Goal: Task Accomplishment & Management: Complete application form

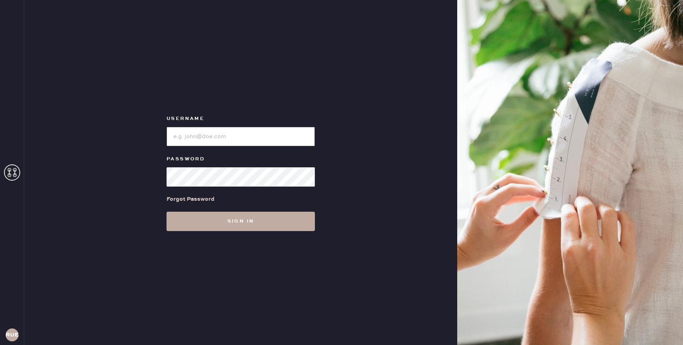
type input "reformationuppereastside"
click at [287, 220] on button "Sign in" at bounding box center [241, 220] width 148 height 19
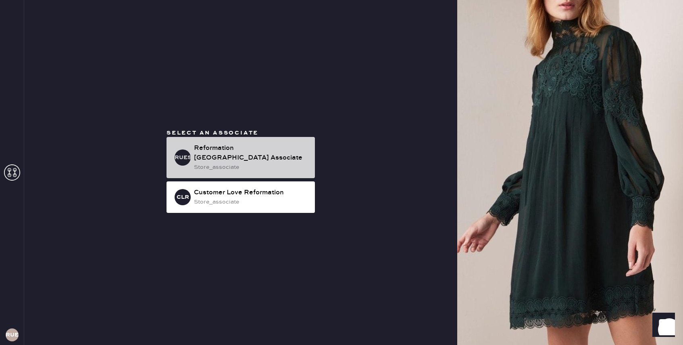
click at [289, 155] on div "Reformation [GEOGRAPHIC_DATA] Associate" at bounding box center [251, 152] width 115 height 19
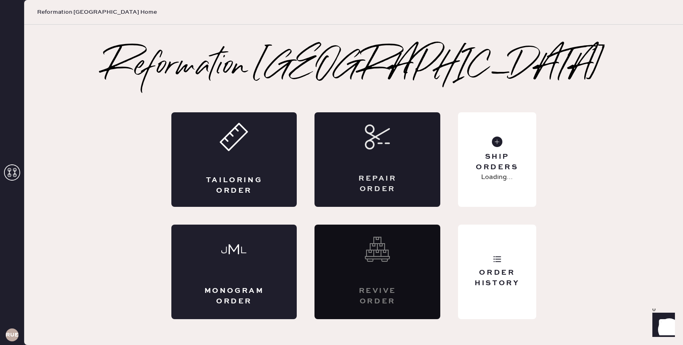
click at [406, 148] on div "Repair Order" at bounding box center [378, 159] width 126 height 94
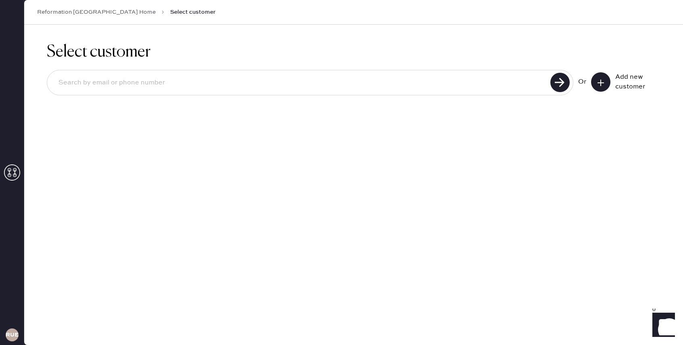
click at [604, 87] on button at bounding box center [600, 81] width 19 height 19
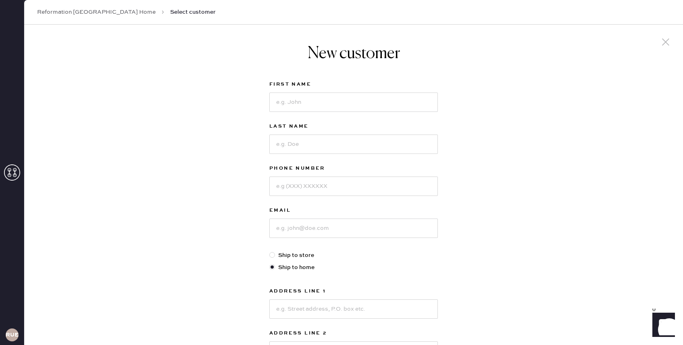
click at [338, 88] on label "First Name" at bounding box center [353, 84] width 169 height 10
click at [328, 104] on input at bounding box center [353, 101] width 169 height 19
type input "c"
type input "Cipora"
type input "[PERSON_NAME]"
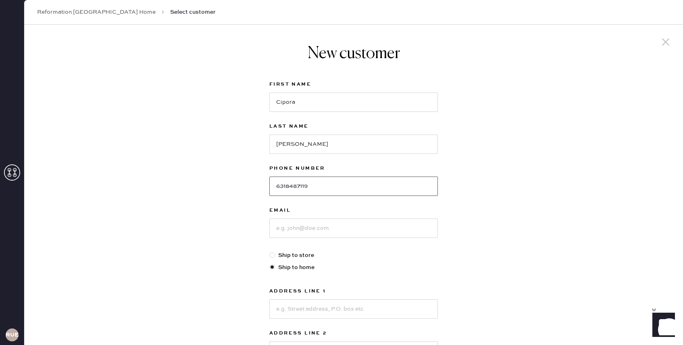
type input "6318487119"
type input "[EMAIL_ADDRESS][PERSON_NAME][DOMAIN_NAME]"
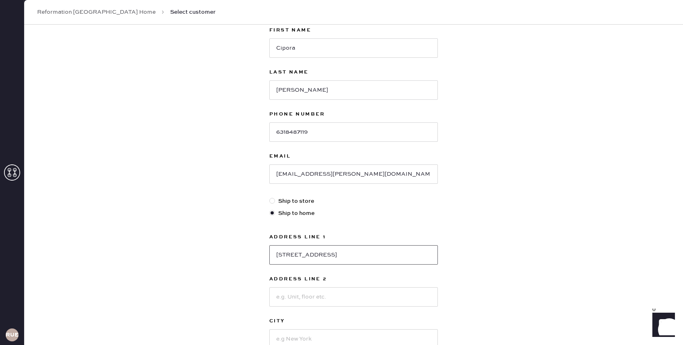
scroll to position [101, 0]
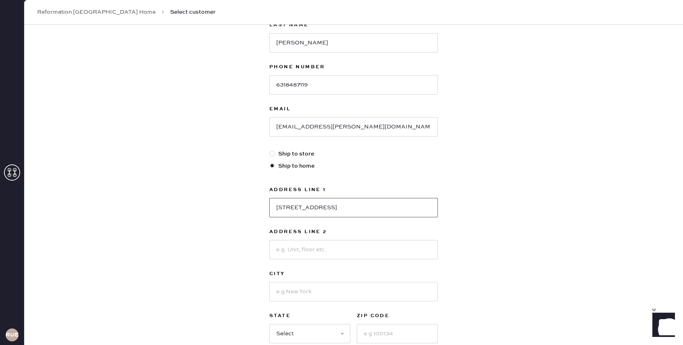
type input "[STREET_ADDRESS]"
click at [305, 253] on input at bounding box center [353, 249] width 169 height 19
type input "17E"
click at [280, 302] on div "Address Line [GEOGRAPHIC_DATA] St Address Line 2 17E City State Select AK [GEOG…" at bounding box center [353, 264] width 169 height 158
click at [280, 294] on input at bounding box center [353, 291] width 169 height 19
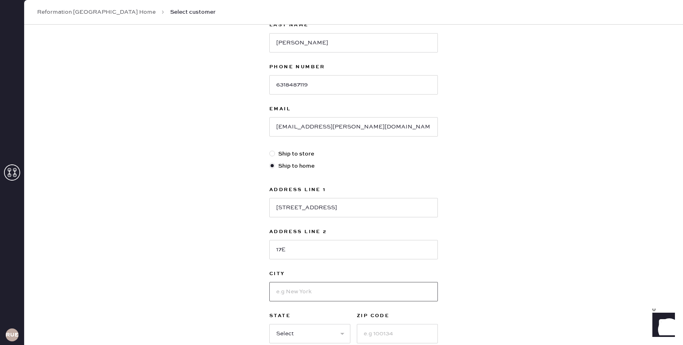
type input "[US_STATE]"
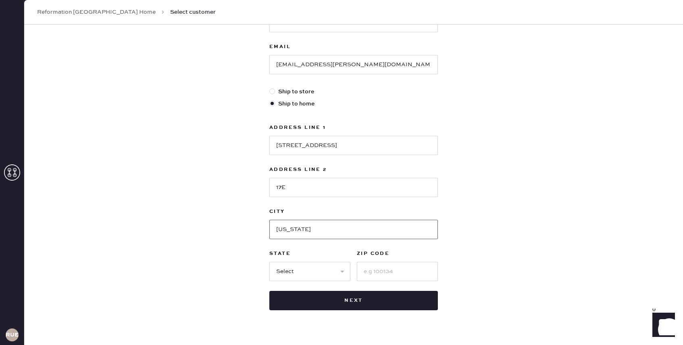
scroll to position [167, 0]
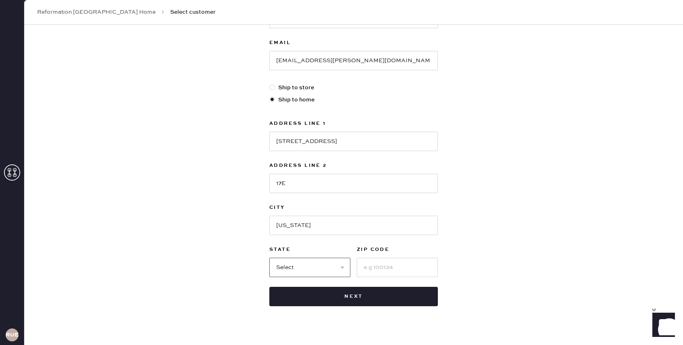
click at [309, 271] on select "Select AK AL AR AZ CA CO CT [GEOGRAPHIC_DATA] DE FL [GEOGRAPHIC_DATA] HI [GEOGR…" at bounding box center [309, 266] width 81 height 19
select select "NY"
click at [375, 263] on input at bounding box center [397, 266] width 81 height 19
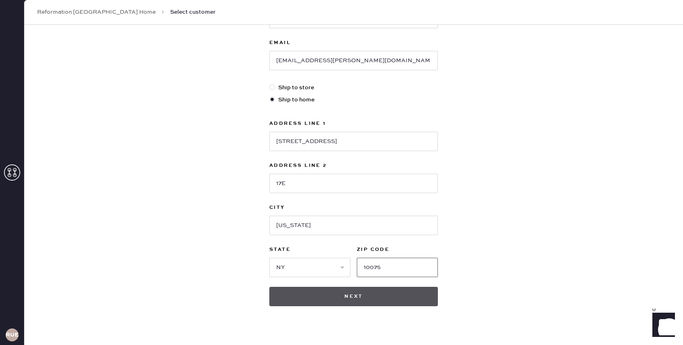
type input "10075"
click at [339, 293] on button "Next" at bounding box center [353, 295] width 169 height 19
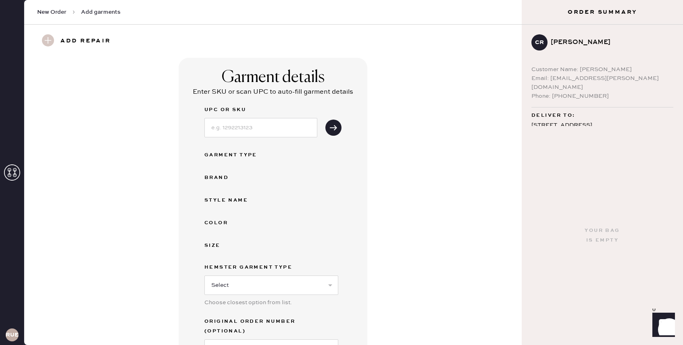
click at [289, 274] on div "Select Basic Skirt Jeans Leggings Pants Shorts Basic Sleeved Dress Basic Sleeve…" at bounding box center [272, 284] width 134 height 21
click at [287, 284] on select "Select Basic Skirt Jeans Leggings Pants Shorts Basic Sleeved Dress Basic Sleeve…" at bounding box center [272, 284] width 134 height 19
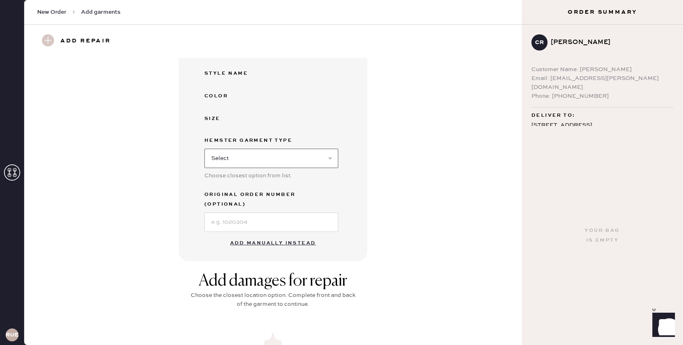
scroll to position [136, 0]
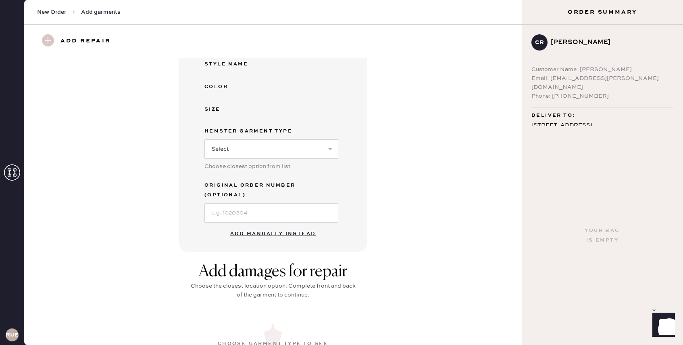
click at [295, 226] on button "Add manually instead" at bounding box center [274, 234] width 96 height 16
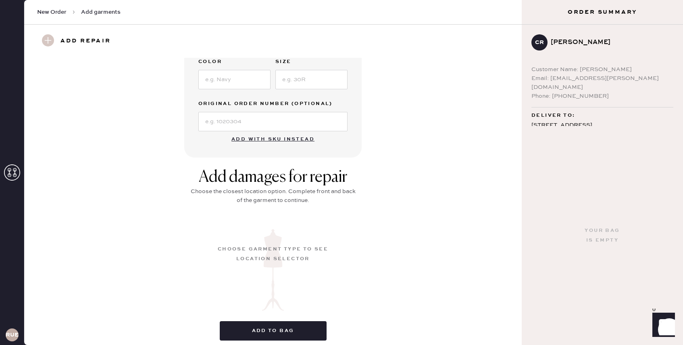
scroll to position [151, 0]
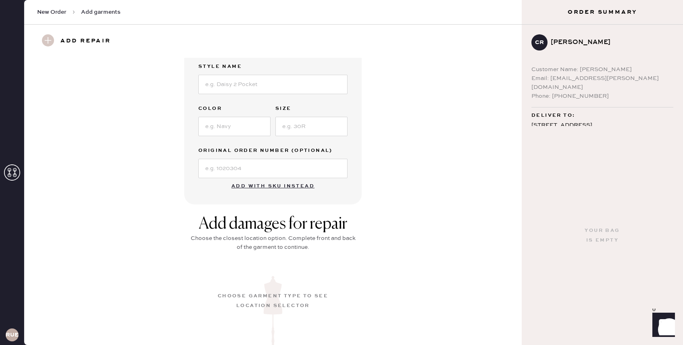
click at [75, 38] on h3 "Add repair" at bounding box center [86, 41] width 50 height 14
click at [45, 41] on use at bounding box center [48, 40] width 12 height 12
click at [50, 38] on use at bounding box center [48, 40] width 12 height 12
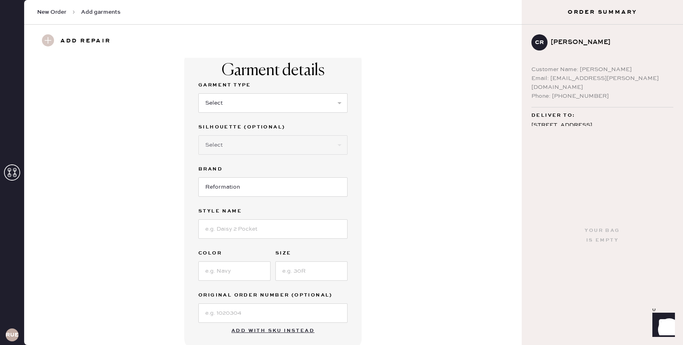
scroll to position [6, 0]
click at [339, 107] on select "Select Basic Skirt Jeans Leggings Pants Shorts Basic Sleeved Dress Basic Sleeve…" at bounding box center [272, 103] width 149 height 19
select select "11"
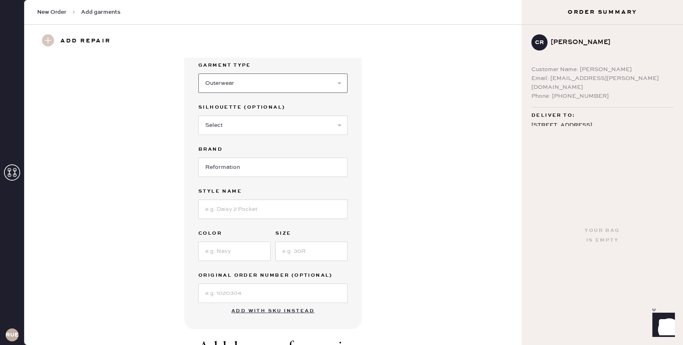
scroll to position [51, 0]
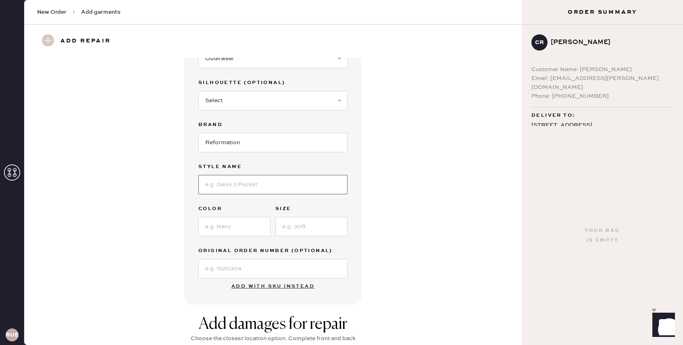
click at [300, 180] on input at bounding box center [272, 184] width 149 height 19
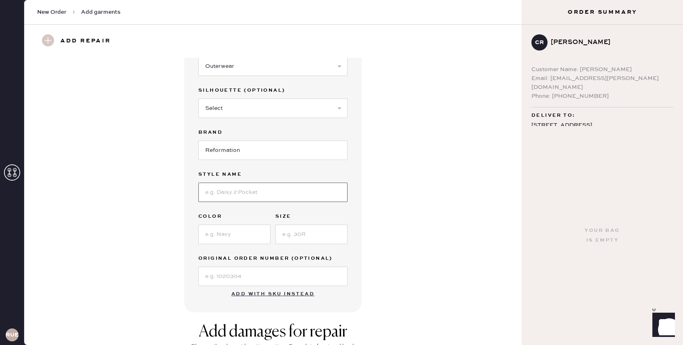
scroll to position [40, 0]
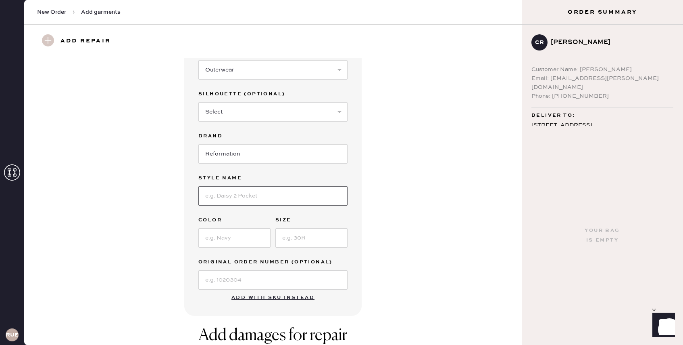
click at [300, 194] on input at bounding box center [272, 195] width 149 height 19
type input "c"
type input "[PERSON_NAME] Crew Cardigan"
click at [249, 236] on input at bounding box center [234, 237] width 72 height 19
type input "Light Grey"
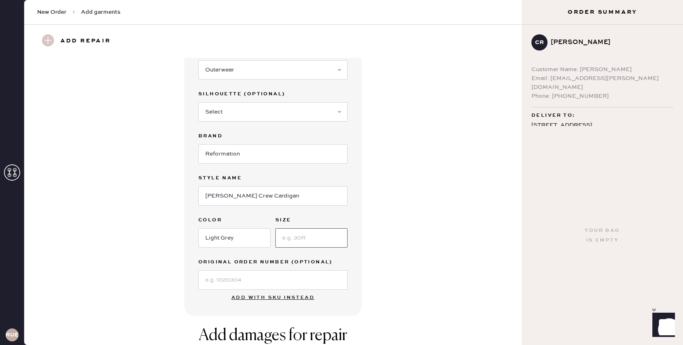
click at [287, 236] on input at bounding box center [312, 237] width 72 height 19
type input "M"
click at [256, 280] on input at bounding box center [272, 279] width 149 height 19
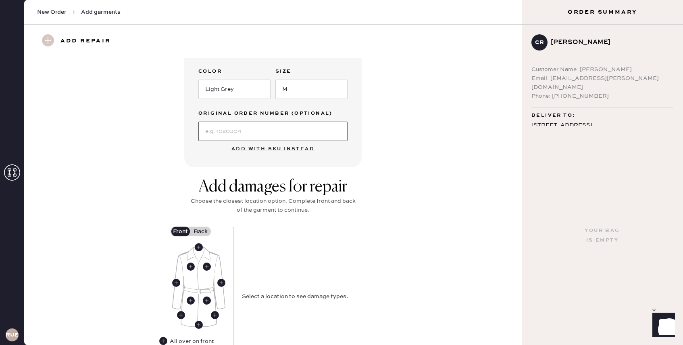
scroll to position [228, 0]
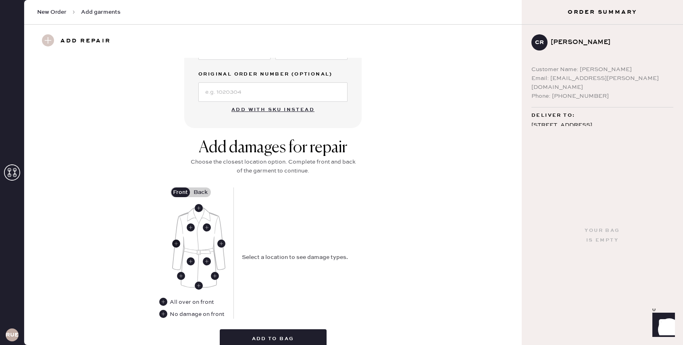
click at [176, 245] on use at bounding box center [176, 243] width 8 height 8
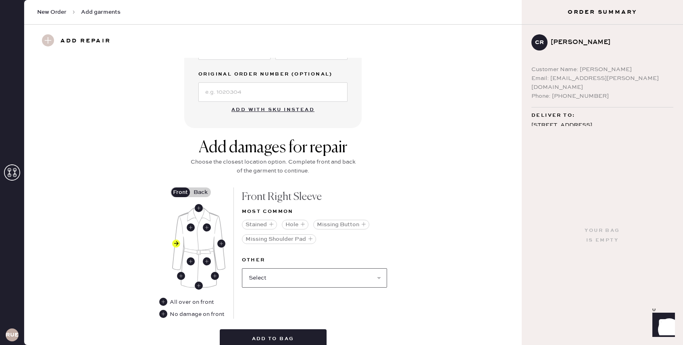
click at [316, 275] on select "Select Broken / Ripped Hem Broken Beads Broken Belt Loop Broken Button Broken E…" at bounding box center [314, 277] width 145 height 19
select select "1554"
select select
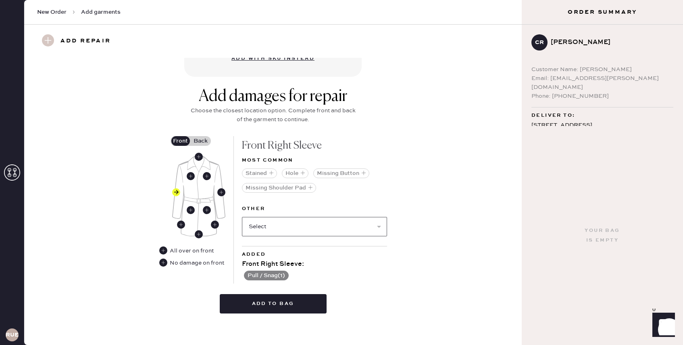
scroll to position [281, 0]
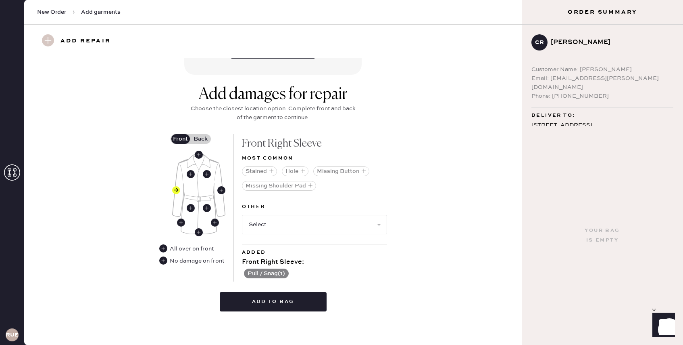
click at [198, 137] on label "Back" at bounding box center [201, 139] width 20 height 10
click at [201, 139] on input "Back" at bounding box center [201, 139] width 0 height 0
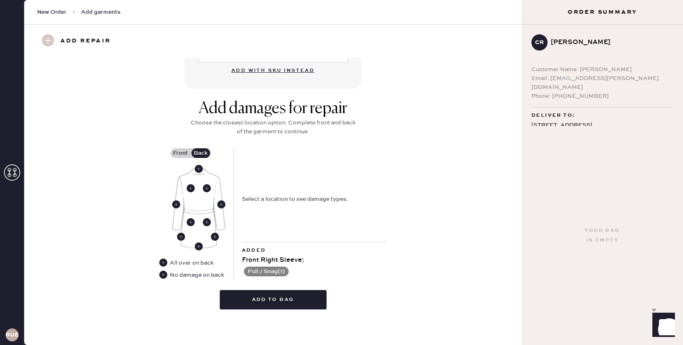
scroll to position [266, 0]
click at [163, 276] on use at bounding box center [163, 275] width 8 height 8
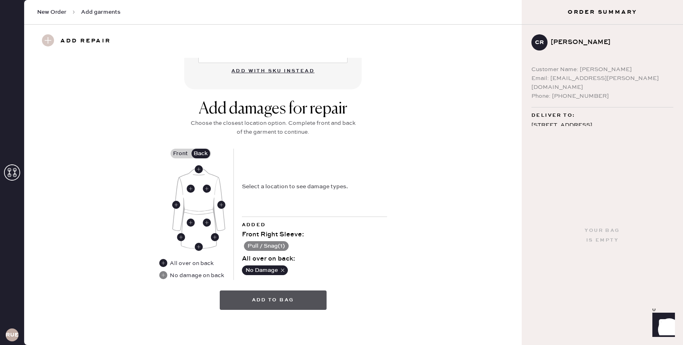
click at [278, 304] on button "Add to bag" at bounding box center [273, 299] width 107 height 19
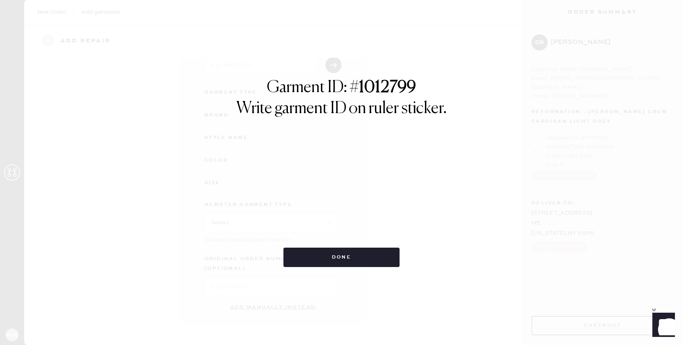
scroll to position [52, 0]
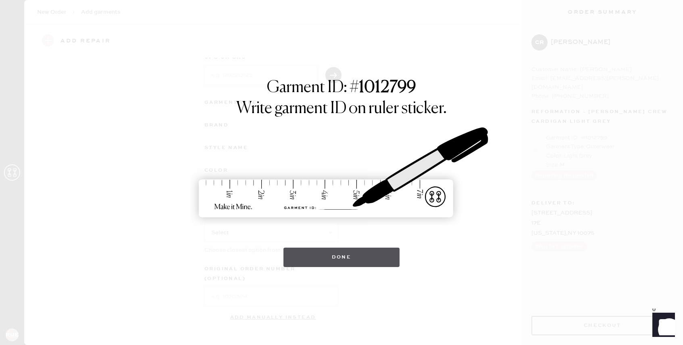
click at [322, 251] on button "Done" at bounding box center [342, 256] width 117 height 19
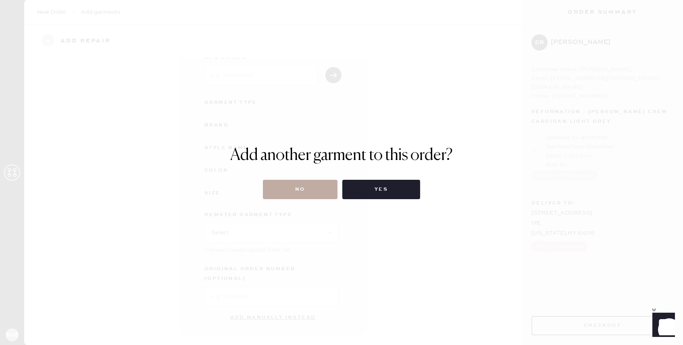
click at [304, 192] on button "No" at bounding box center [300, 189] width 75 height 19
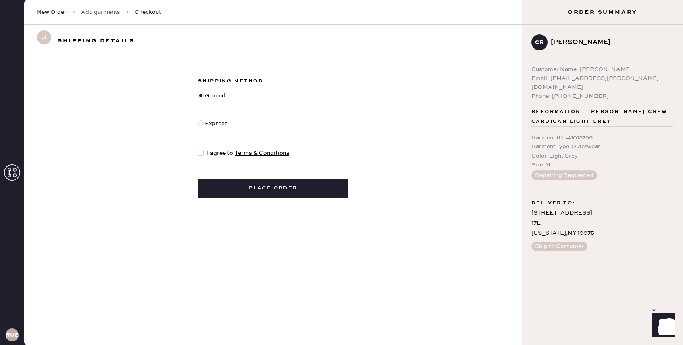
click at [199, 151] on div at bounding box center [201, 153] width 6 height 6
click at [198, 149] on input "I agree to Terms & Conditions" at bounding box center [198, 148] width 0 height 0
checkbox input "true"
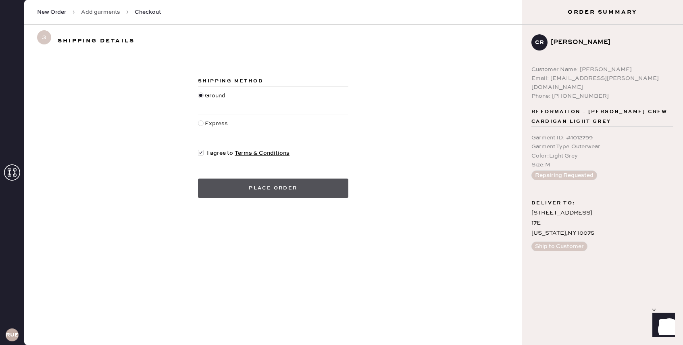
click at [242, 192] on button "Place order" at bounding box center [273, 187] width 150 height 19
